Goal: Task Accomplishment & Management: Manage account settings

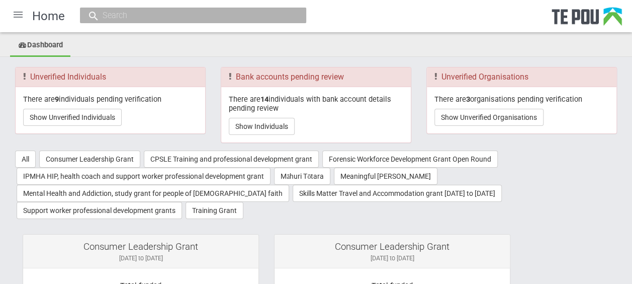
click at [20, 12] on div at bounding box center [18, 15] width 24 height 24
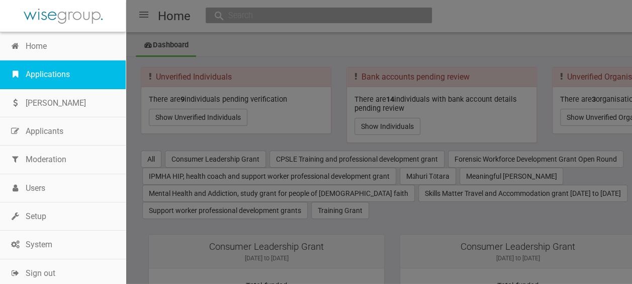
click at [65, 74] on link "Applications" at bounding box center [63, 74] width 126 height 28
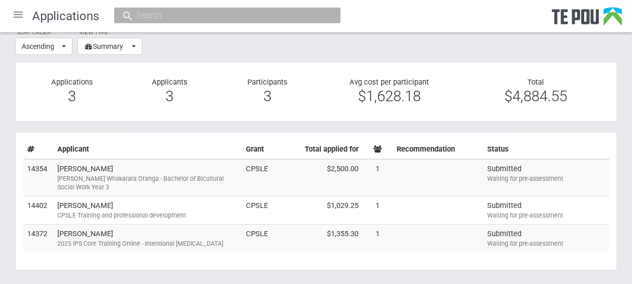
scroll to position [43, 0]
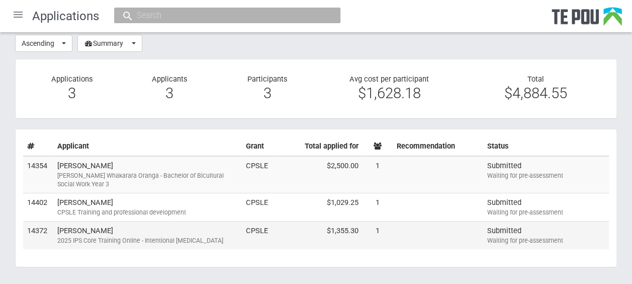
click at [197, 236] on div "2025 IPS Core Training Online - Intentional Peer Support" at bounding box center [147, 240] width 180 height 9
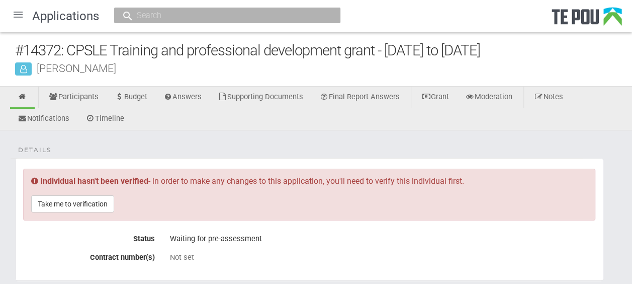
click at [19, 13] on div at bounding box center [18, 15] width 24 height 24
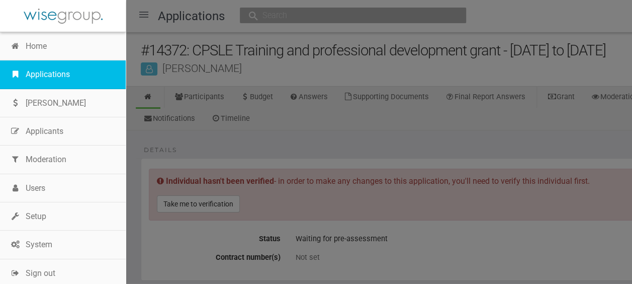
click at [47, 68] on link "Applications" at bounding box center [63, 74] width 126 height 28
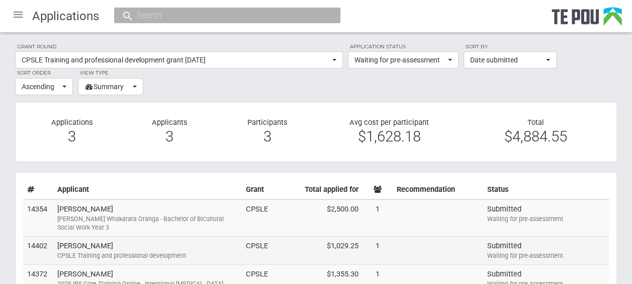
click at [133, 239] on td "Paul Clements CPSLE Training and professional development" at bounding box center [147, 250] width 189 height 28
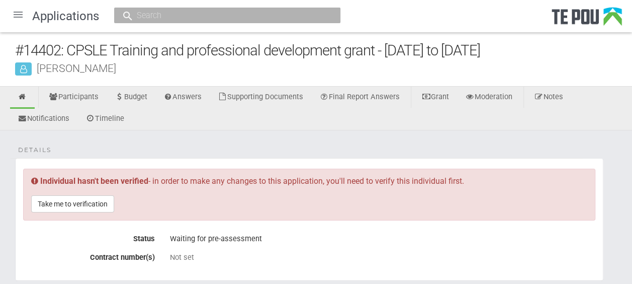
click at [23, 14] on div at bounding box center [18, 15] width 24 height 24
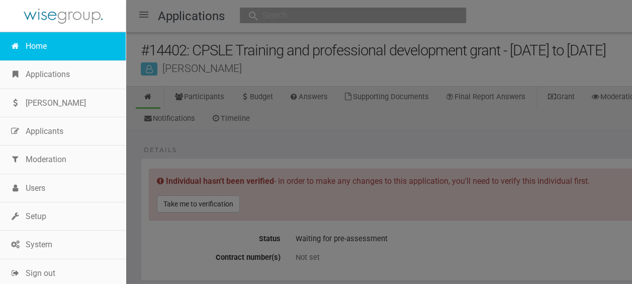
click at [53, 48] on link "Home" at bounding box center [63, 46] width 126 height 28
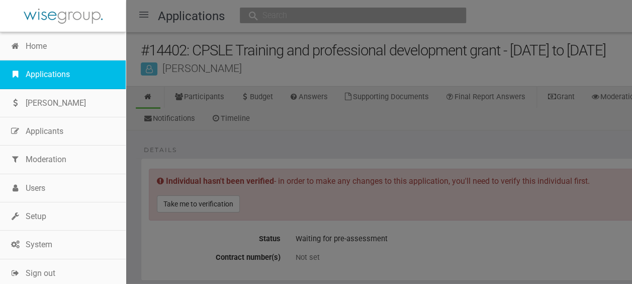
click at [59, 68] on link "Applications" at bounding box center [63, 74] width 126 height 28
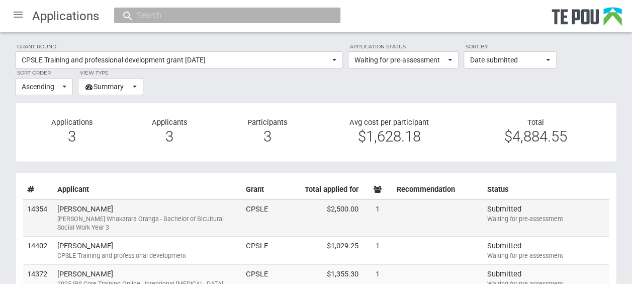
click at [132, 207] on td "Fran Mackay Ngā Poutoko Whakarara Oranga - Bachelor of Bicultural Social Work Y…" at bounding box center [147, 217] width 189 height 37
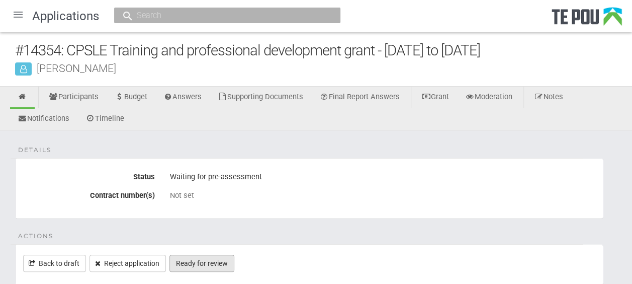
click at [225, 255] on link "Ready for review" at bounding box center [201, 262] width 65 height 17
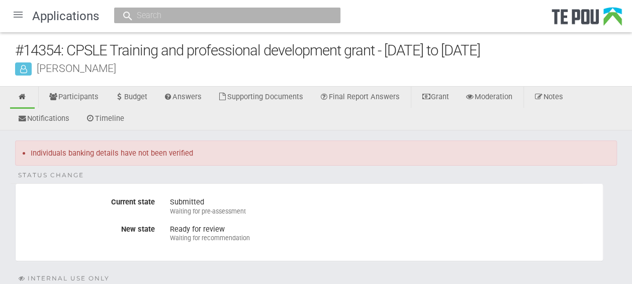
click at [19, 14] on div at bounding box center [18, 15] width 24 height 24
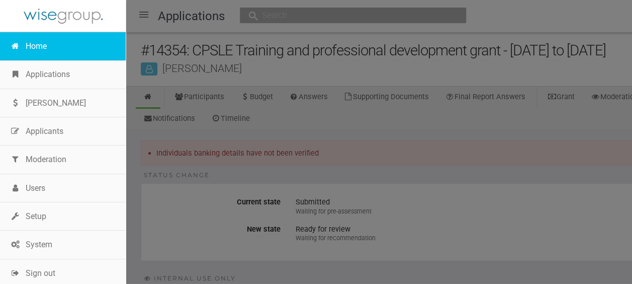
click at [40, 49] on link "Home" at bounding box center [63, 46] width 126 height 28
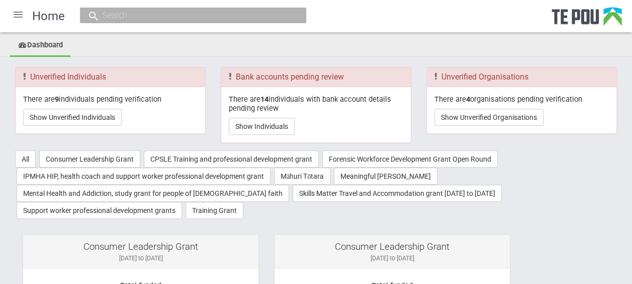
click at [22, 18] on div at bounding box center [18, 15] width 24 height 24
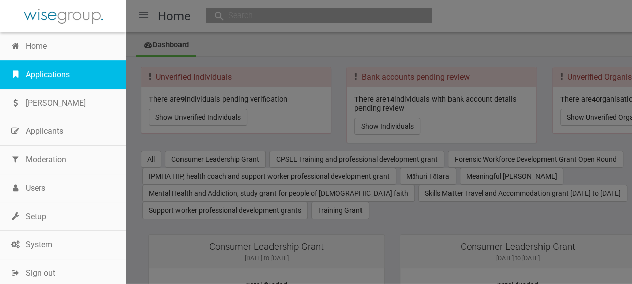
click at [62, 75] on link "Applications" at bounding box center [63, 74] width 126 height 28
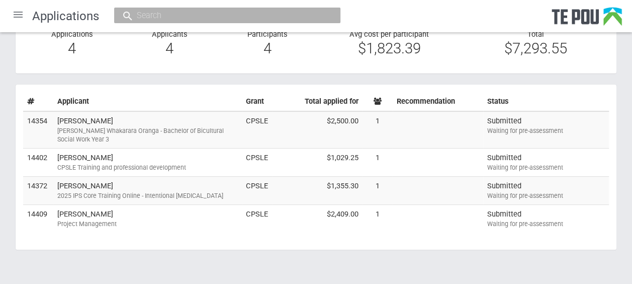
scroll to position [89, 0]
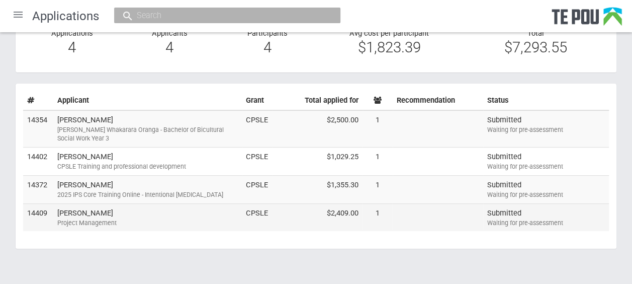
click at [213, 218] on div "Project Management" at bounding box center [147, 222] width 180 height 9
